Goal: Information Seeking & Learning: Learn about a topic

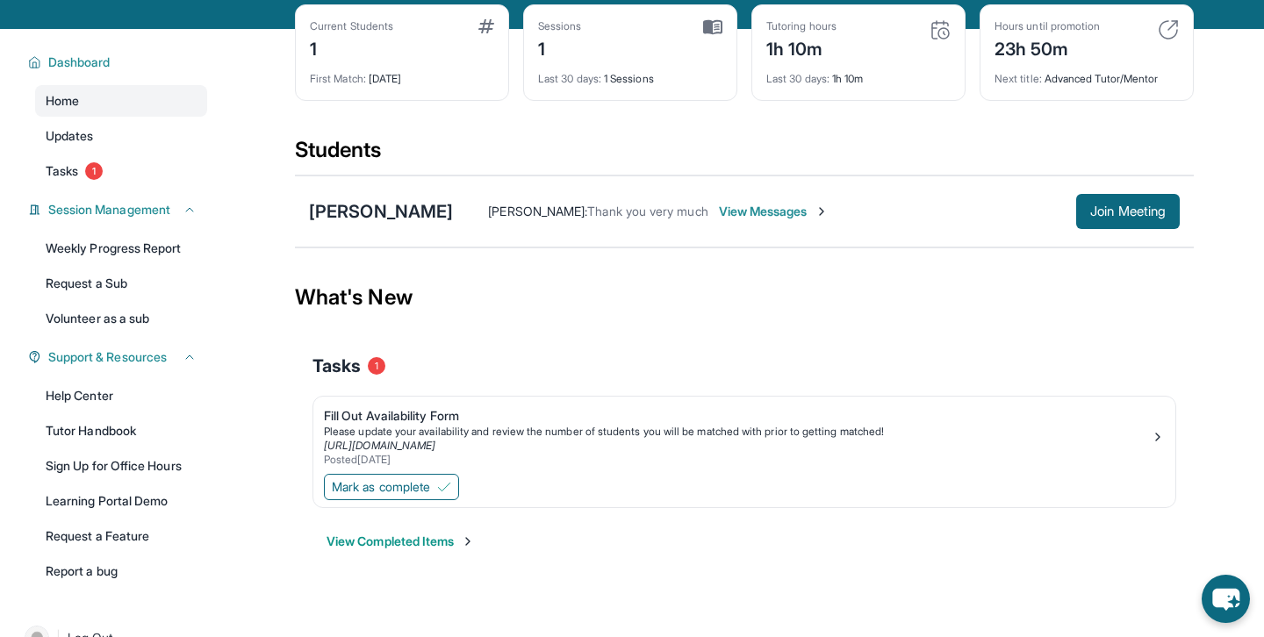
scroll to position [83, 0]
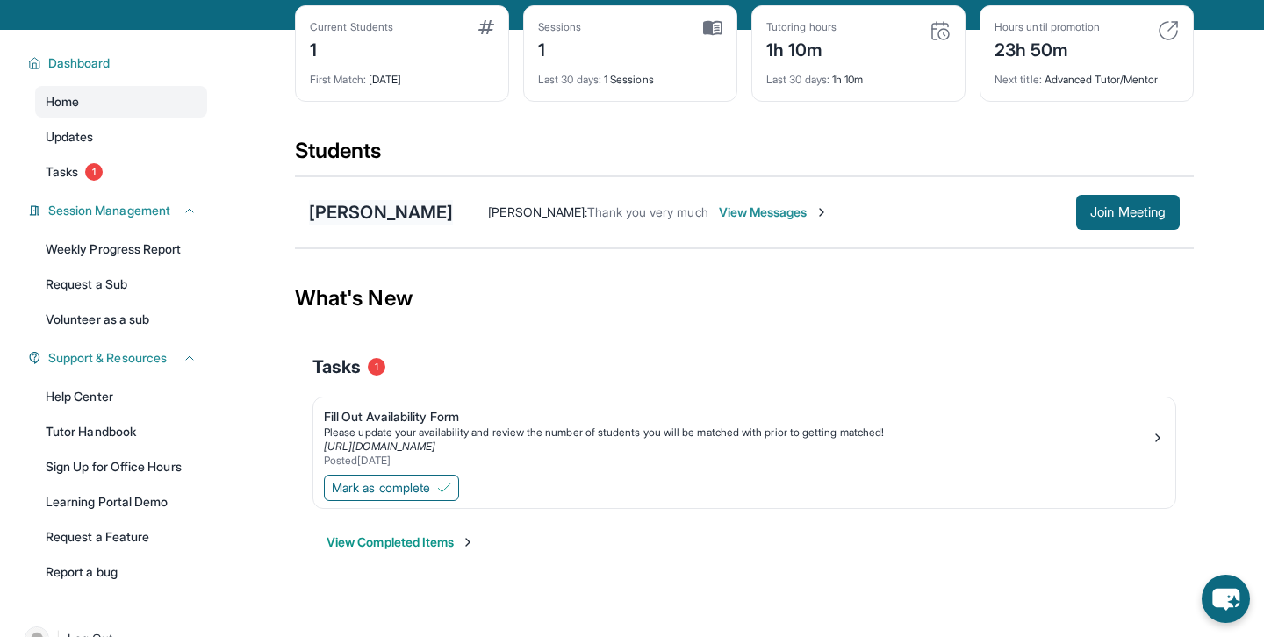
click at [393, 214] on div "[PERSON_NAME]" at bounding box center [381, 212] width 144 height 25
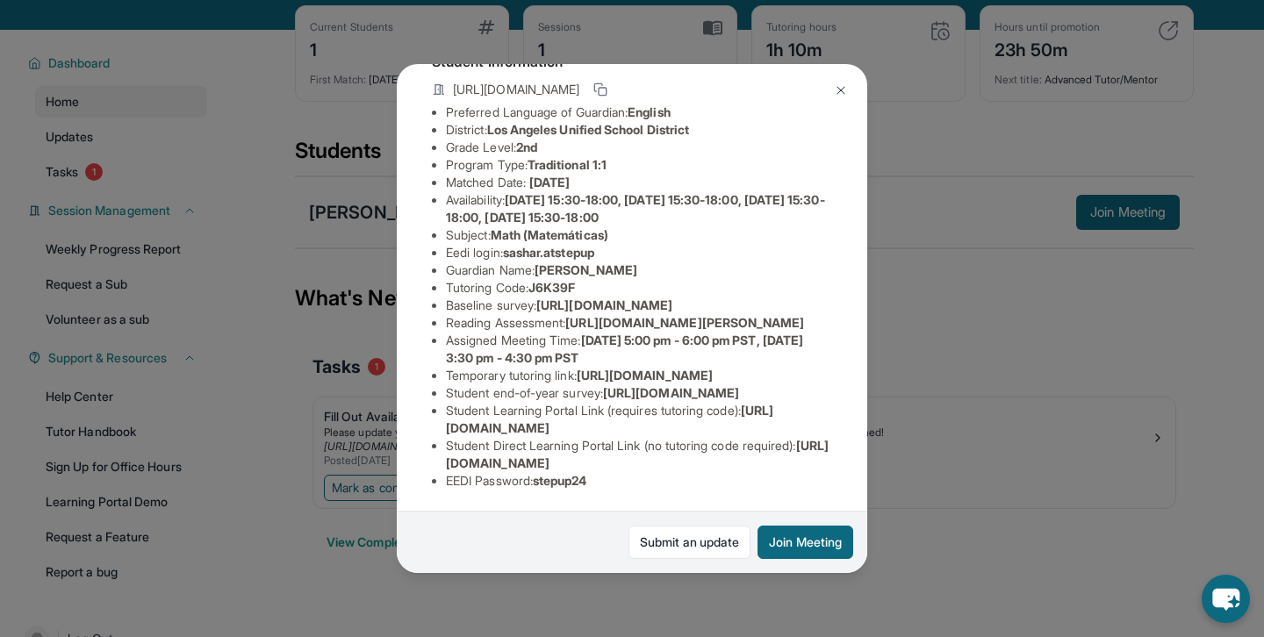
scroll to position [260, 0]
drag, startPoint x: 448, startPoint y: 180, endPoint x: 837, endPoint y: 234, distance: 393.5
click at [837, 234] on div "Sasha Rubin Guardian: Nellie Rubin Student Information https://student-portal.s…" at bounding box center [632, 319] width 470 height 510
copy ul "https://airtable.com/apprlfn8WjpjBUn2G/shrK0QR6AaNyG5psY?prefill_Type%20of%20Fo…"
drag, startPoint x: 511, startPoint y: 115, endPoint x: 612, endPoint y: 115, distance: 100.9
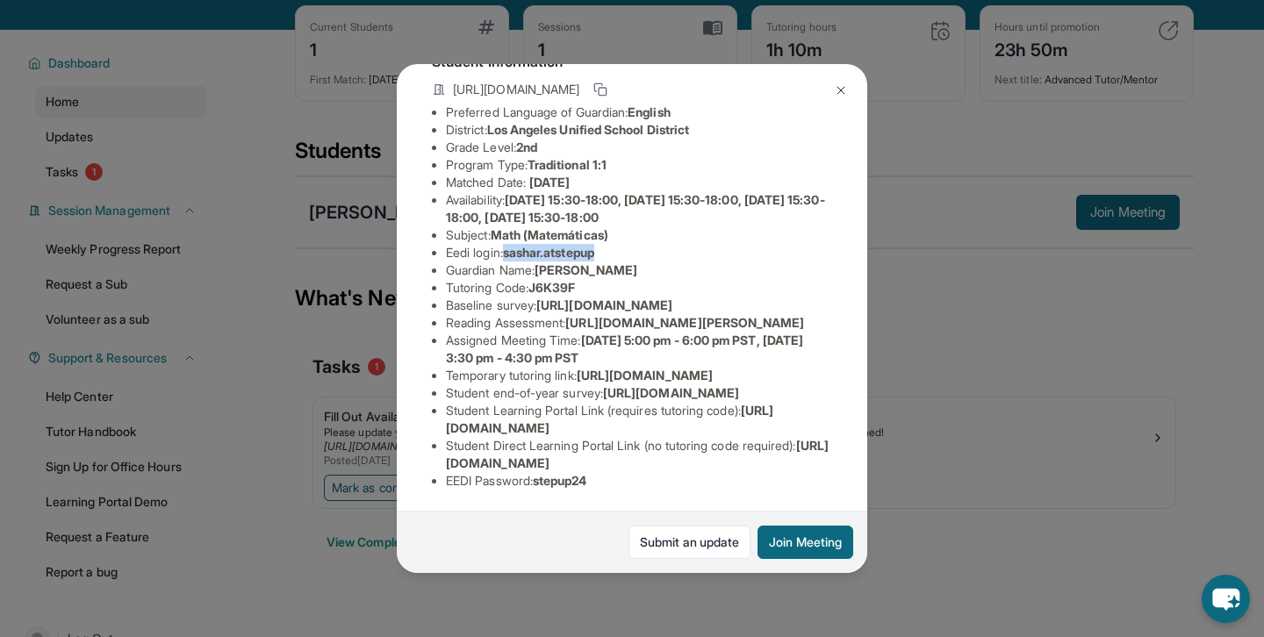
click at [612, 244] on li "Eedi login : sashar.atstepup" at bounding box center [639, 253] width 386 height 18
copy span "sashar.atstepup"
drag, startPoint x: 544, startPoint y: 185, endPoint x: 584, endPoint y: 184, distance: 39.5
click at [584, 279] on li "Tutoring Code : J6K39F" at bounding box center [639, 288] width 386 height 18
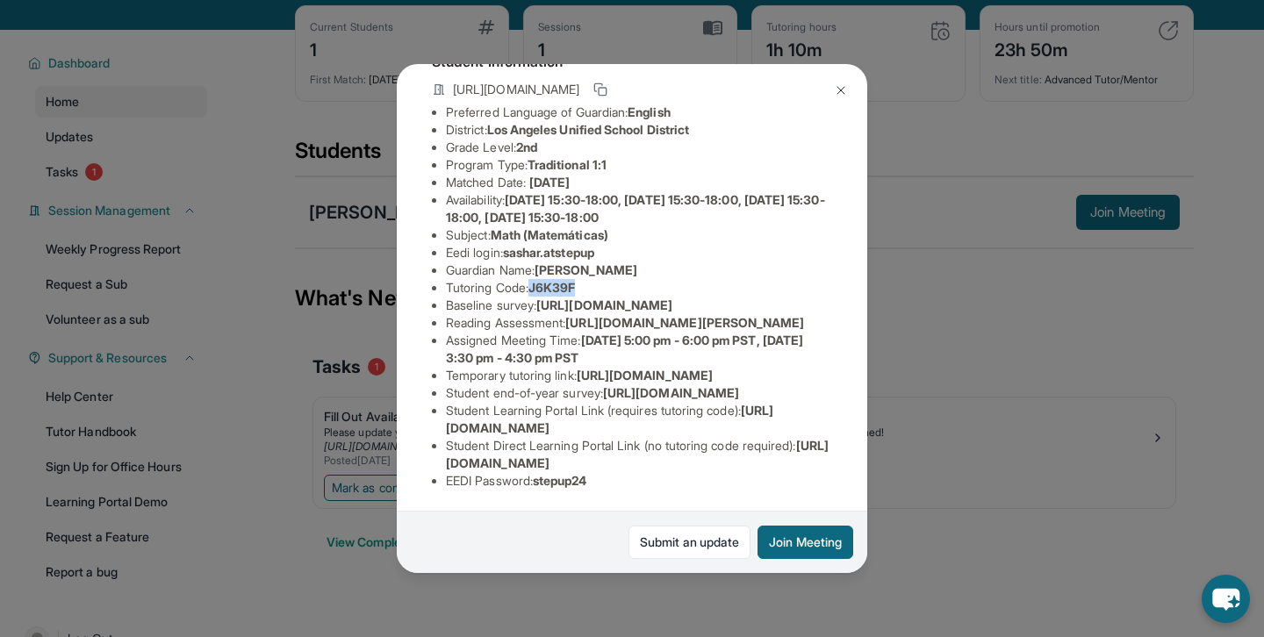
copy span "J6K39F"
click at [975, 305] on div "Sasha Rubin Guardian: Nellie Rubin Student Information https://student-portal.s…" at bounding box center [632, 318] width 1264 height 637
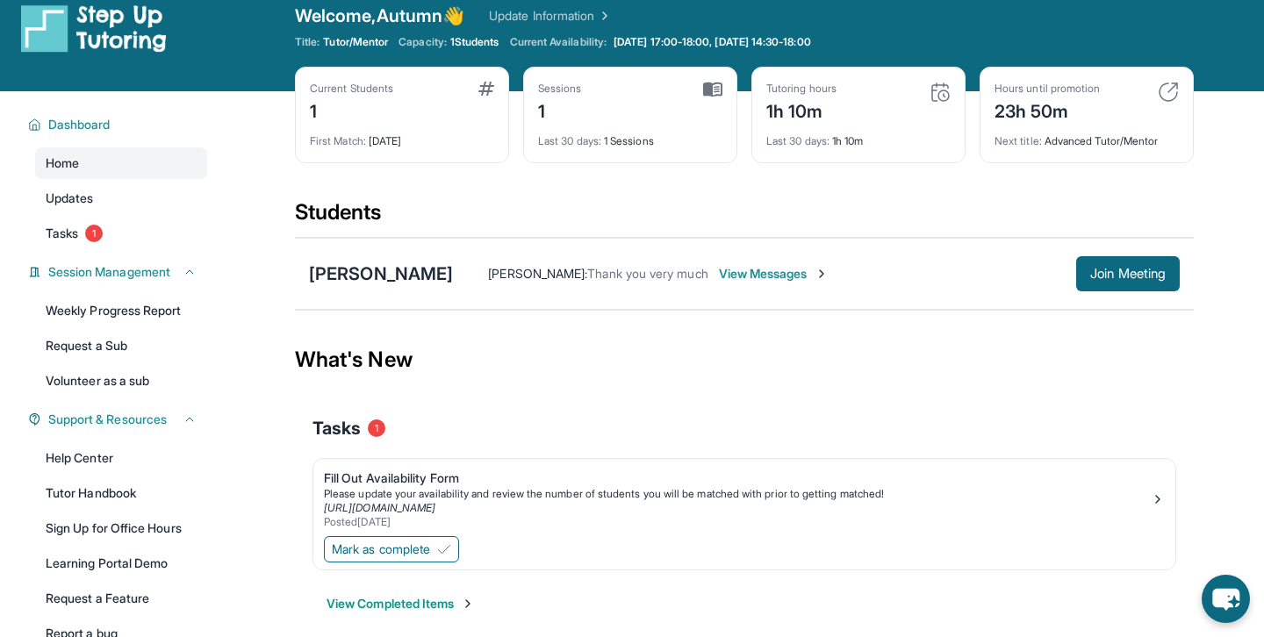
scroll to position [0, 0]
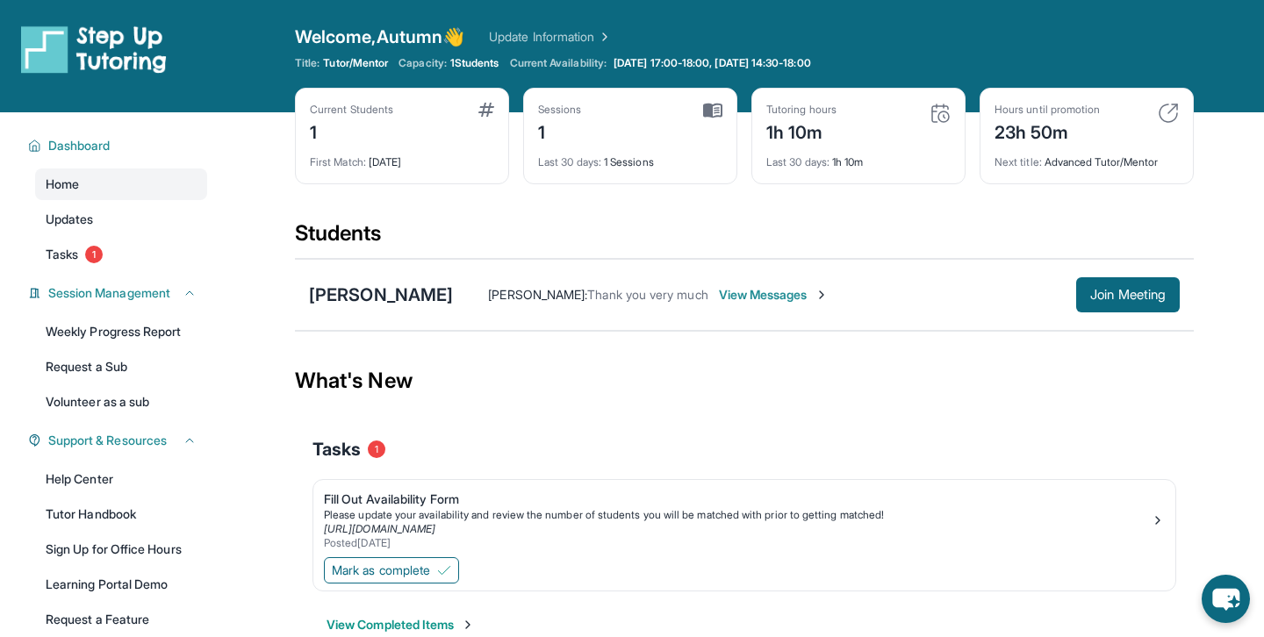
click at [527, 305] on div "Nellie Rubin : Thank you very much View Messages Join Meeting" at bounding box center [816, 294] width 727 height 35
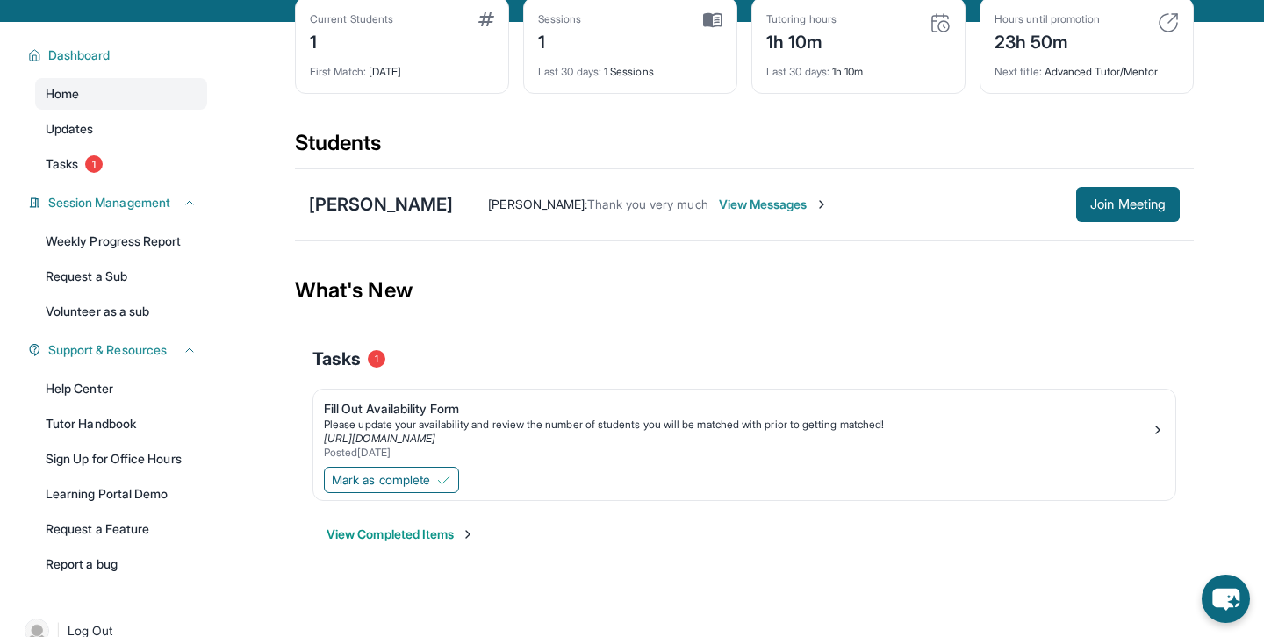
scroll to position [121, 0]
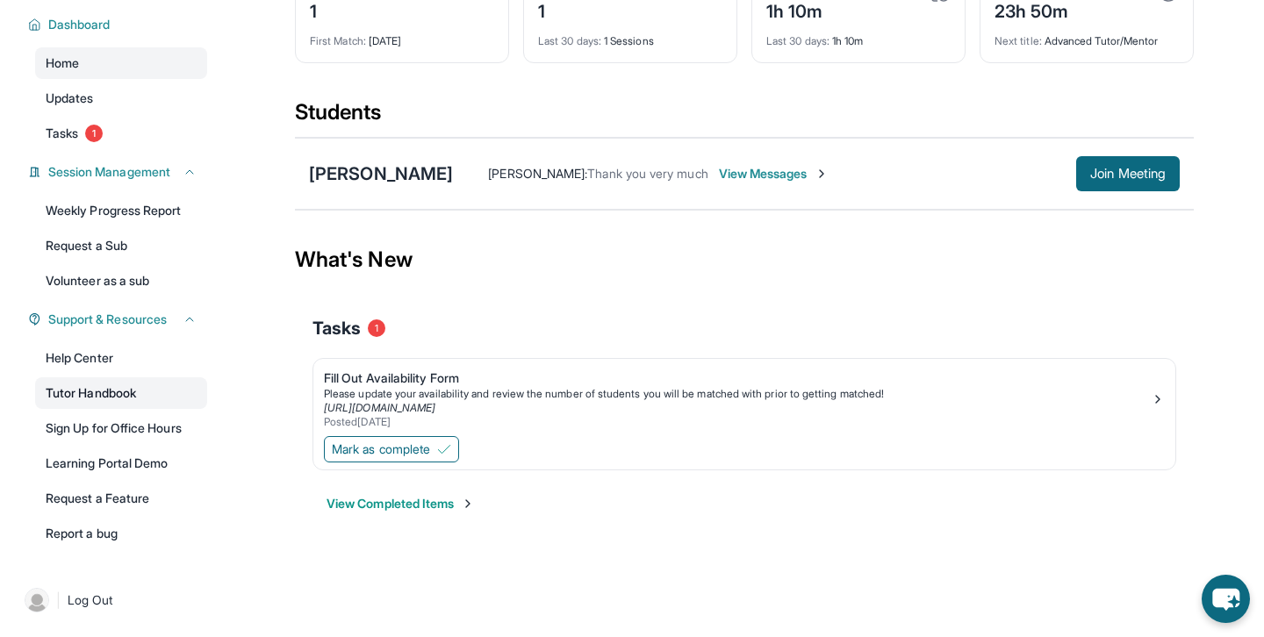
click at [123, 399] on link "Tutor Handbook" at bounding box center [121, 393] width 172 height 32
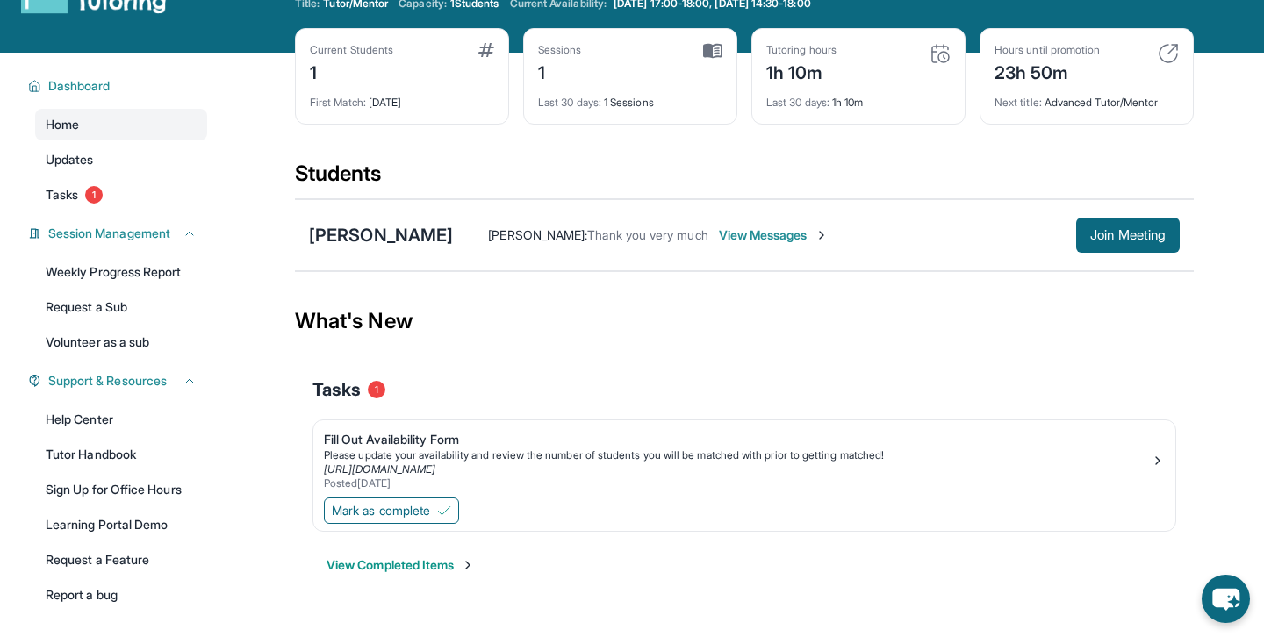
scroll to position [0, 0]
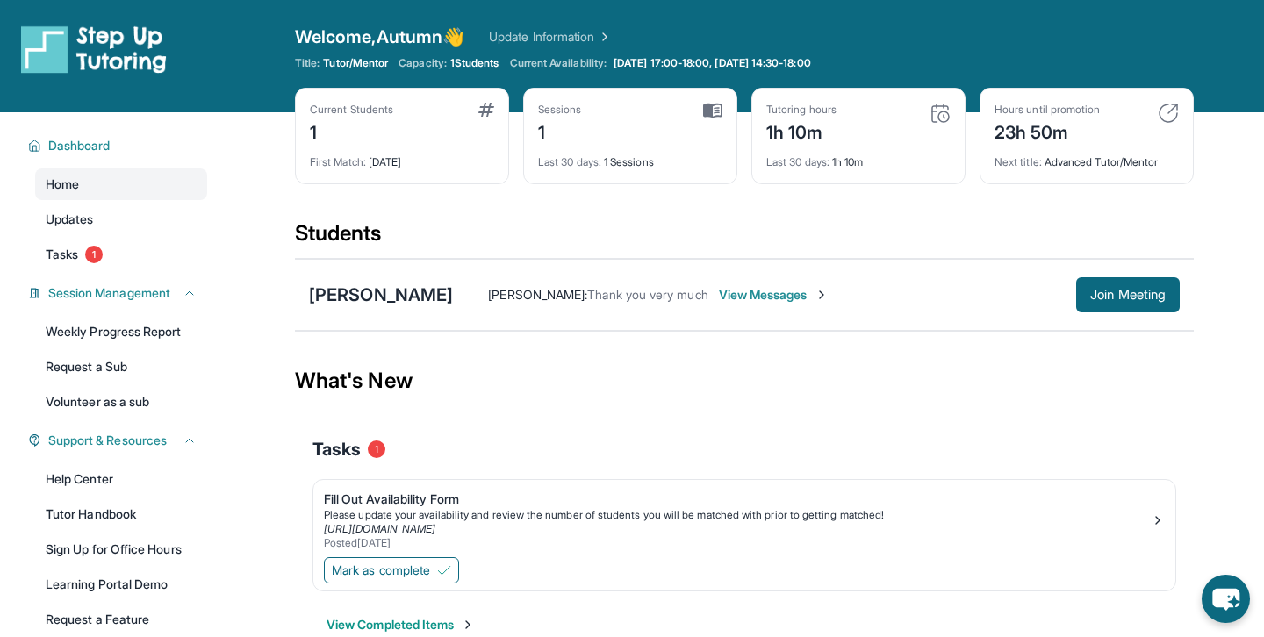
click at [557, 111] on div "Sessions" at bounding box center [560, 110] width 44 height 14
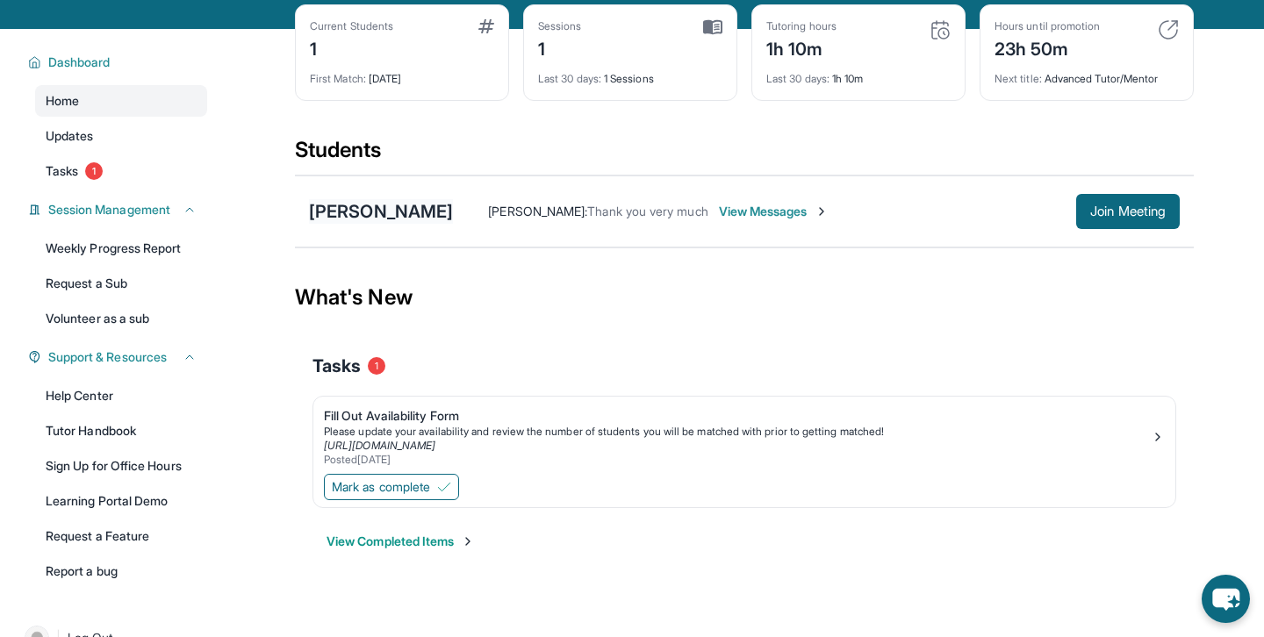
scroll to position [88, 0]
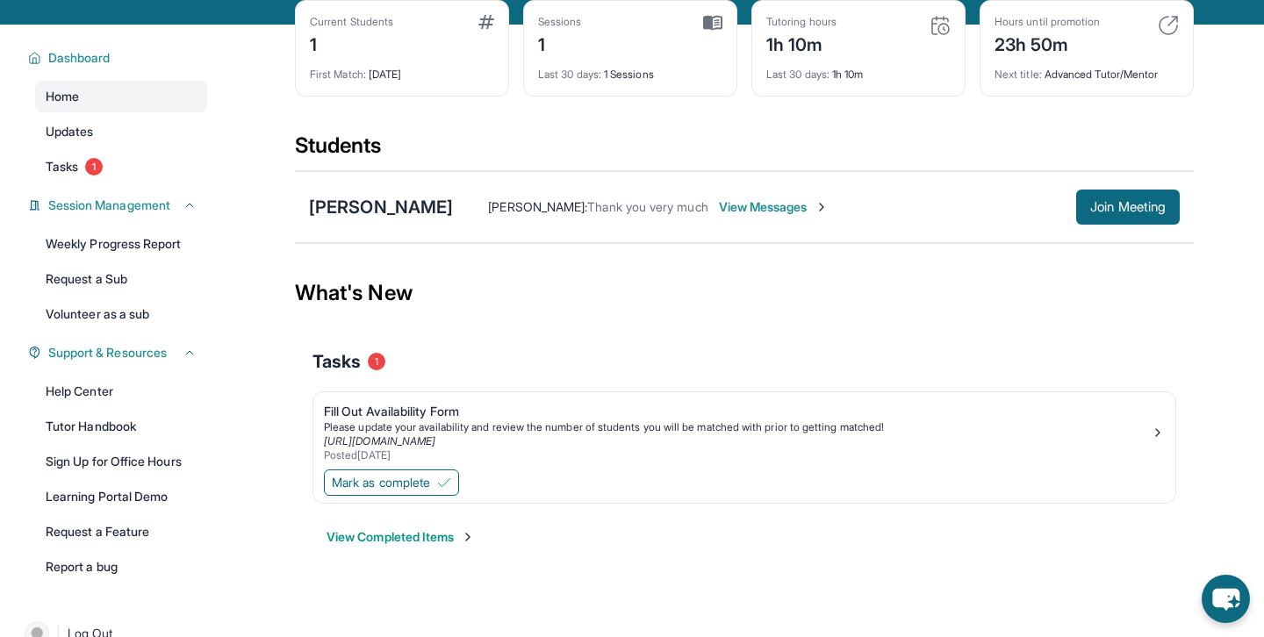
click at [620, 73] on div "Last 30 days : 1 Sessions" at bounding box center [630, 69] width 184 height 25
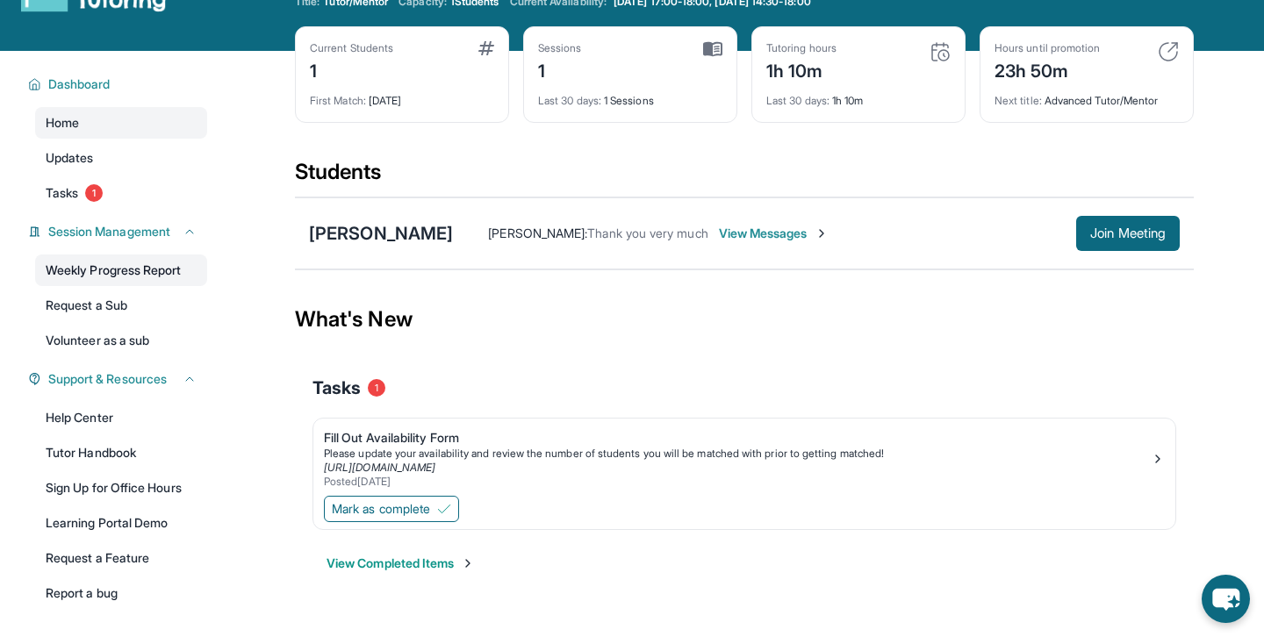
scroll to position [121, 0]
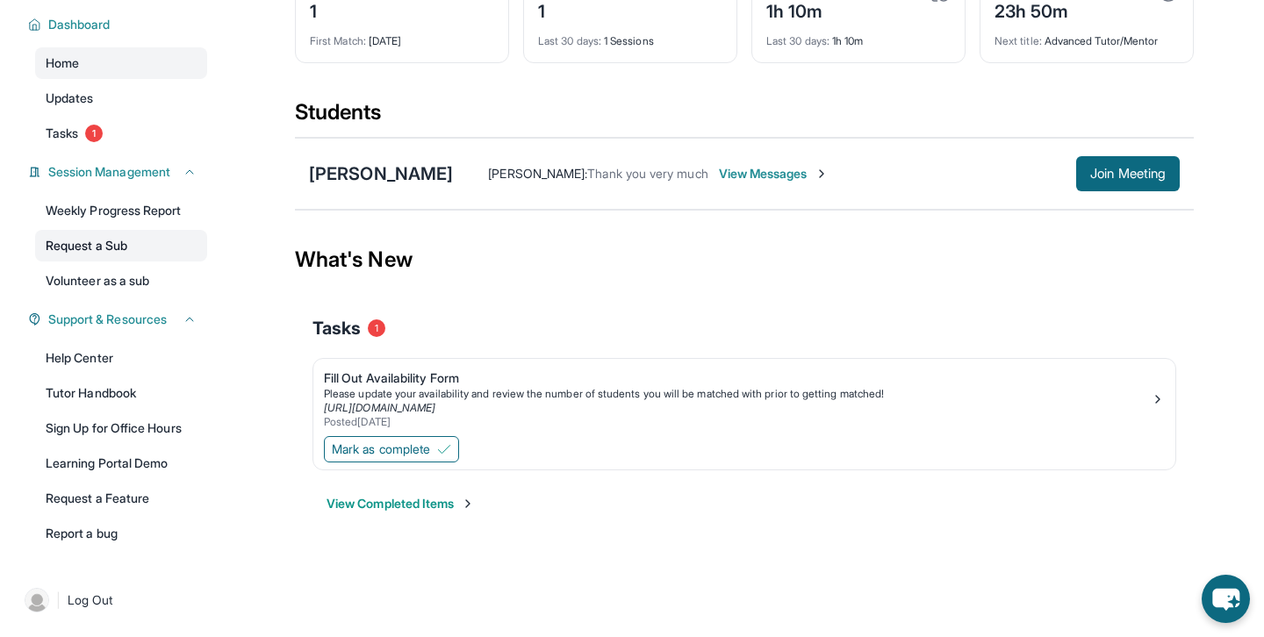
click at [137, 243] on link "Request a Sub" at bounding box center [121, 246] width 172 height 32
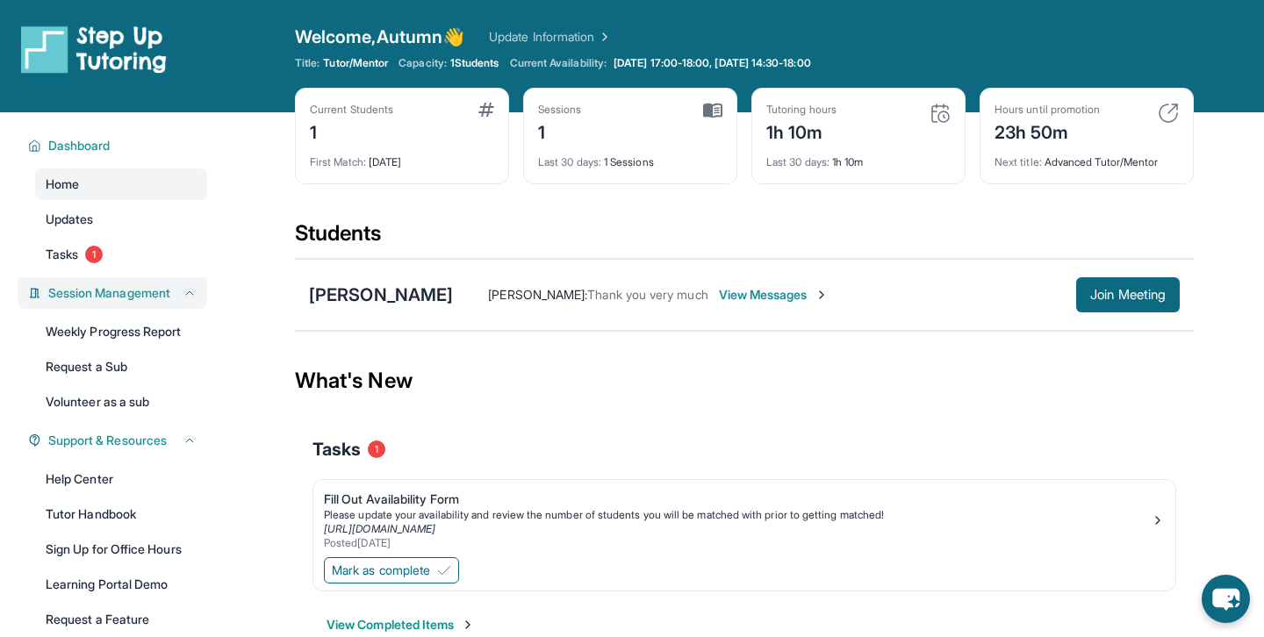
click at [189, 293] on icon at bounding box center [190, 293] width 14 height 14
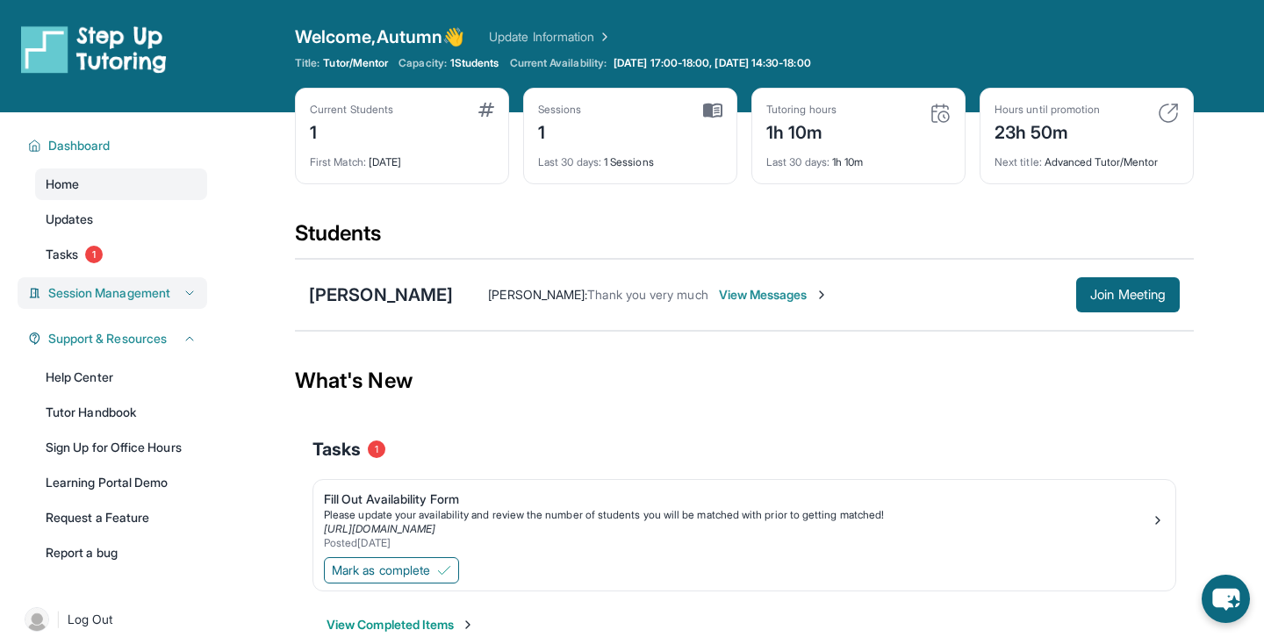
click at [189, 293] on icon at bounding box center [189, 293] width 7 height 4
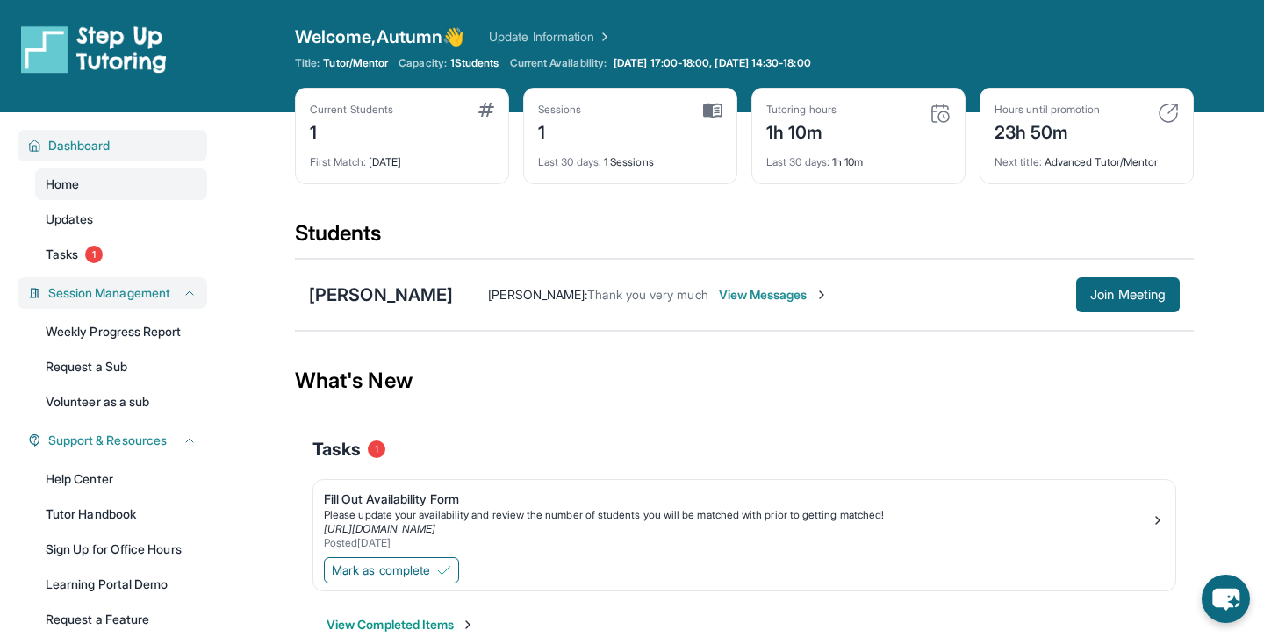
click at [122, 140] on button "Dashboard" at bounding box center [118, 146] width 155 height 18
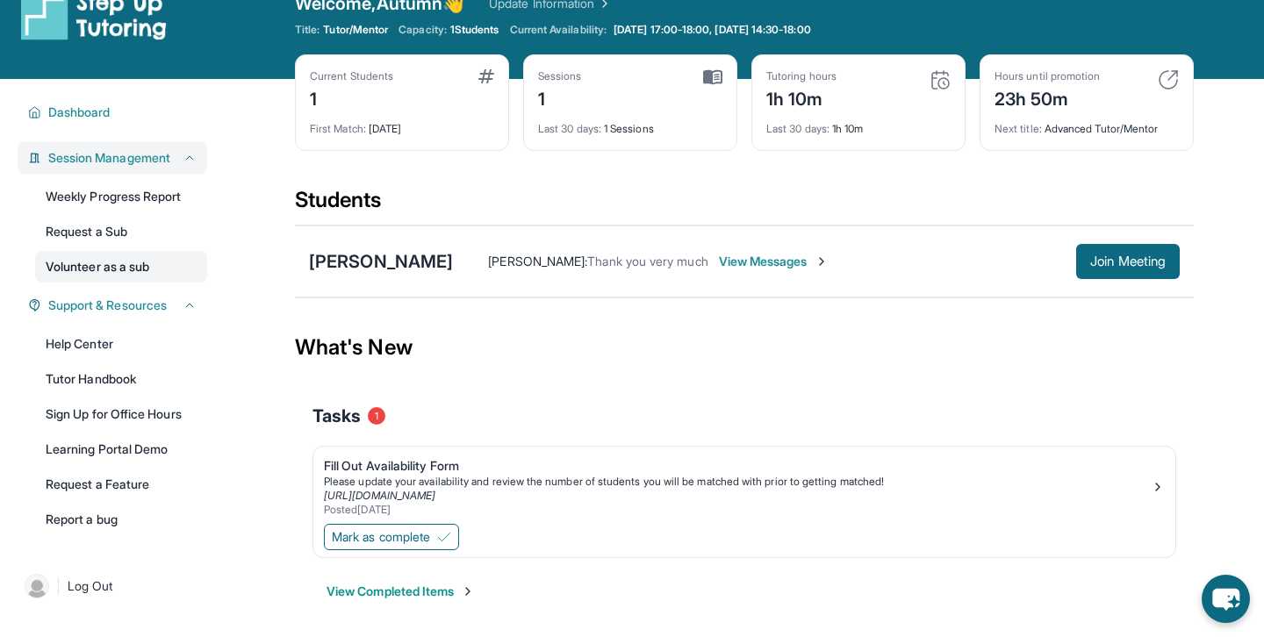
scroll to position [37, 0]
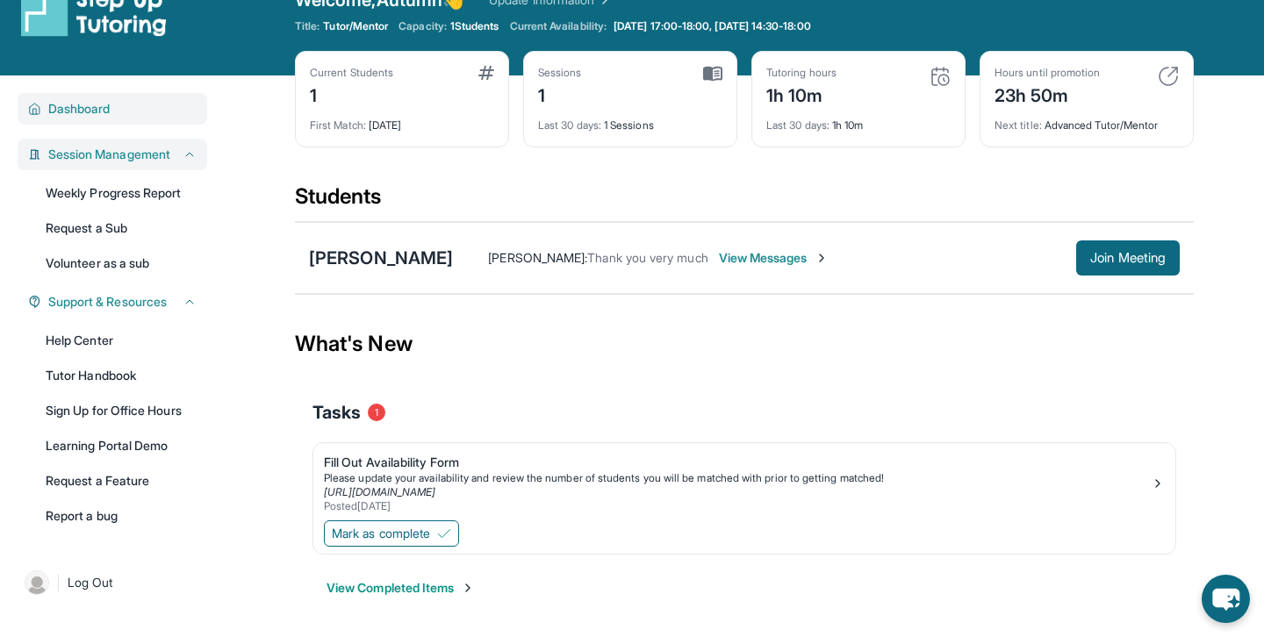
click at [111, 111] on span "Dashboard" at bounding box center [79, 109] width 62 height 18
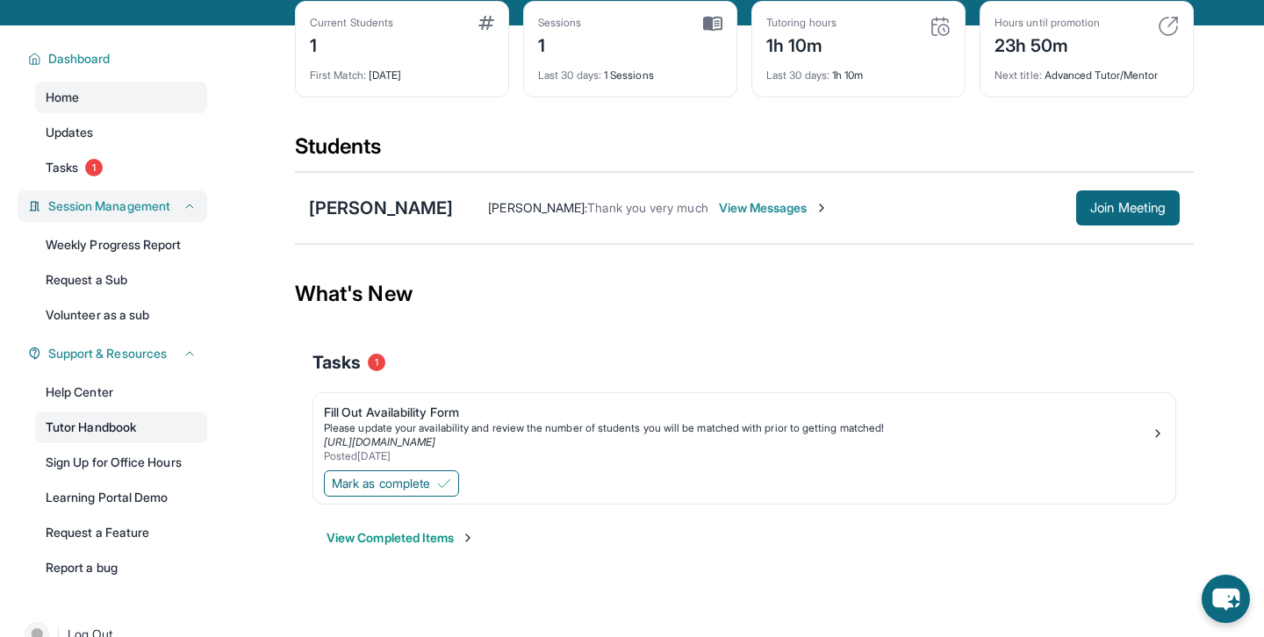
scroll to position [121, 0]
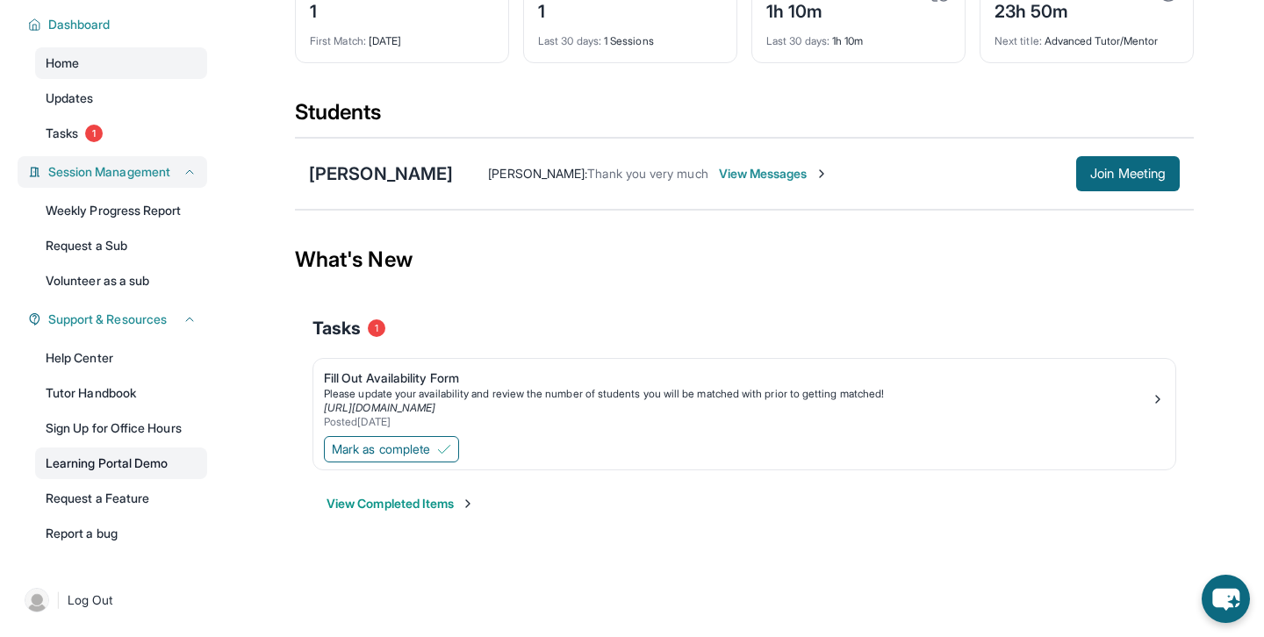
click at [99, 457] on link "Learning Portal Demo" at bounding box center [121, 464] width 172 height 32
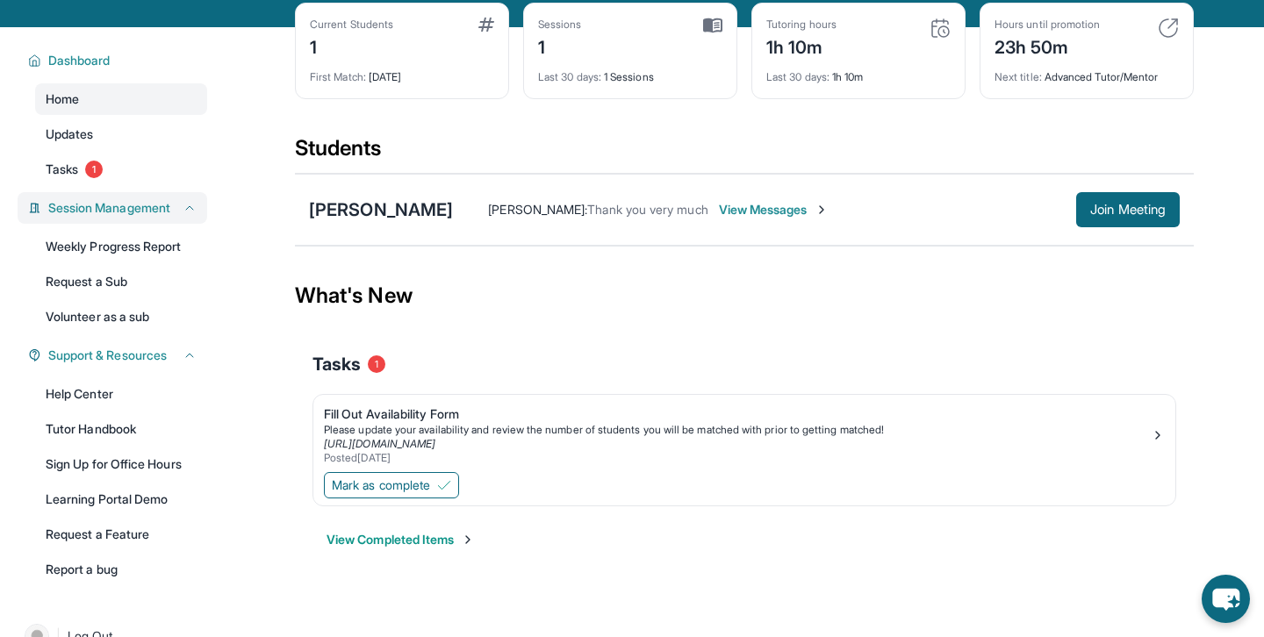
scroll to position [80, 0]
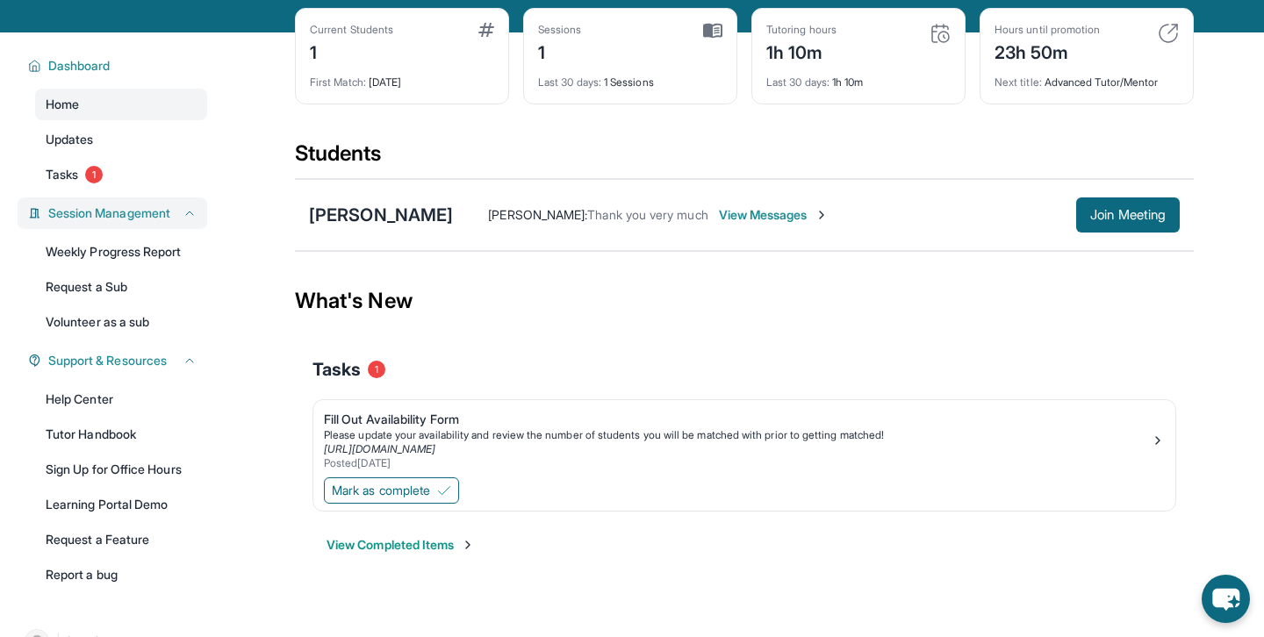
click at [414, 551] on button "View Completed Items" at bounding box center [401, 545] width 148 height 18
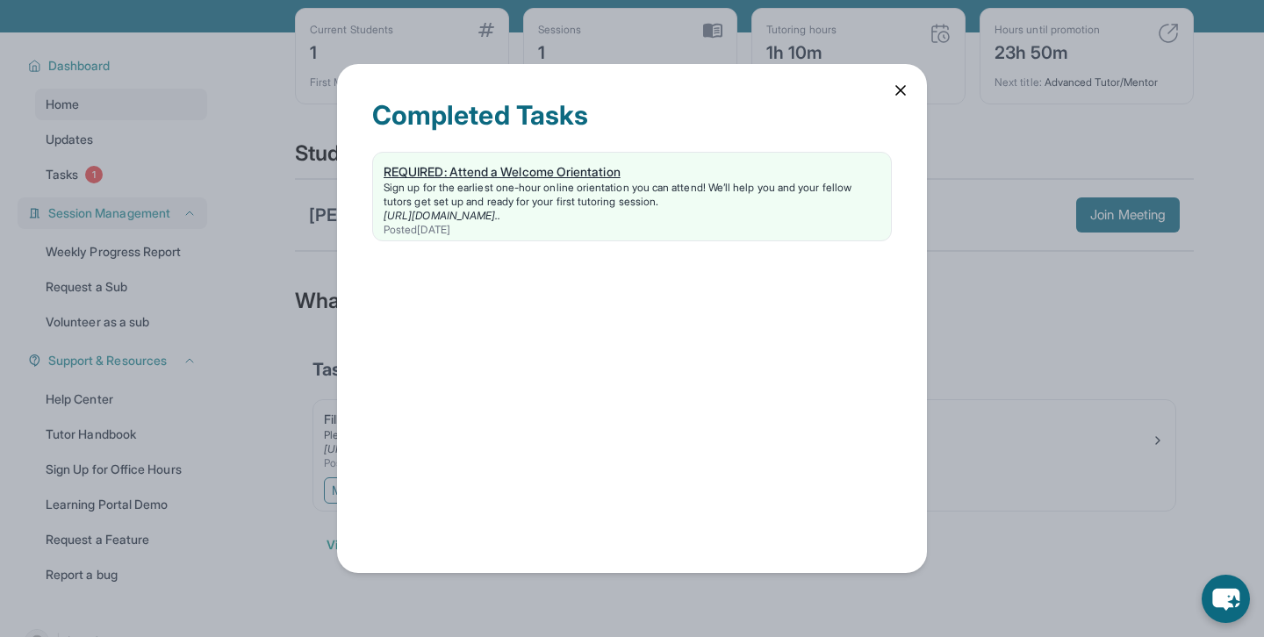
click at [657, 220] on div "https://calendly.com/stepup-tut/welcome-orientatio..." at bounding box center [632, 216] width 497 height 14
click at [907, 88] on icon at bounding box center [901, 91] width 18 height 18
